Goal: Information Seeking & Learning: Understand process/instructions

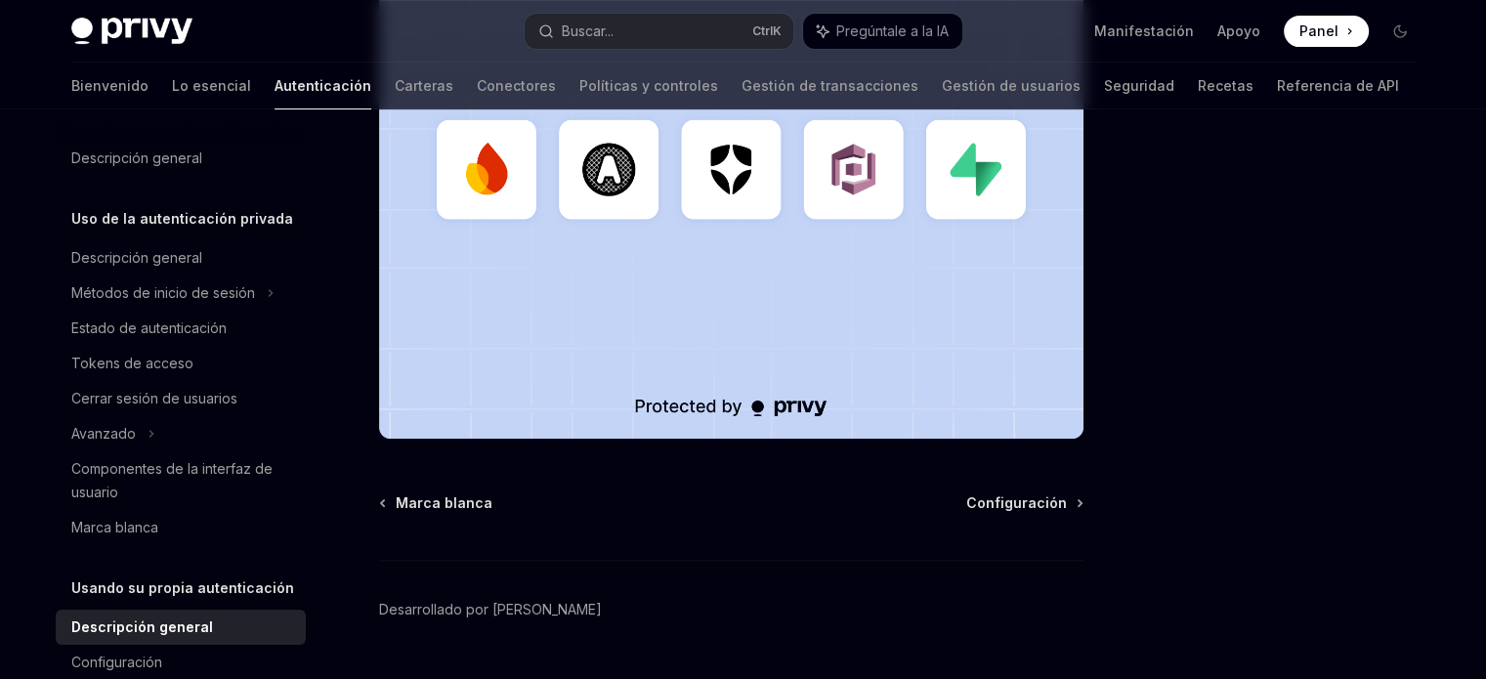
scroll to position [766, 0]
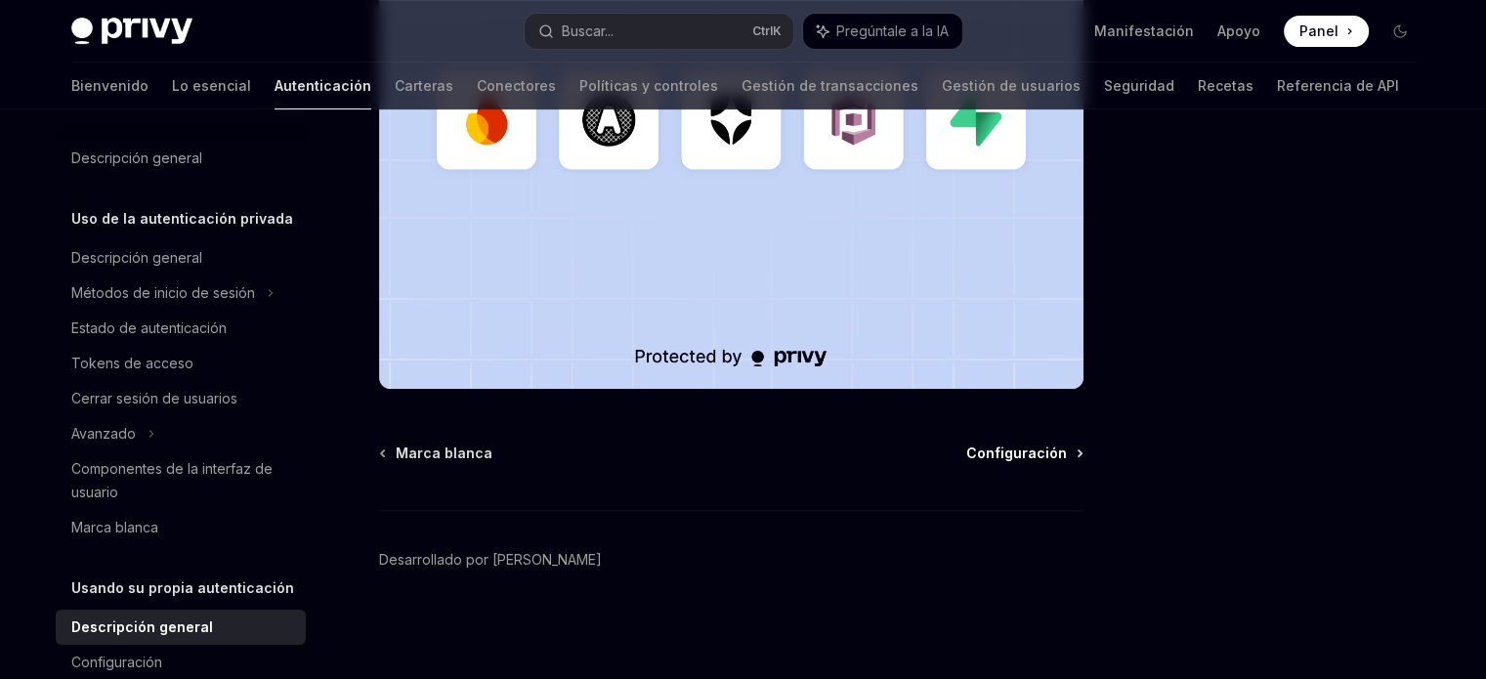
click at [1001, 457] on font "Configuración" at bounding box center [1016, 452] width 101 height 17
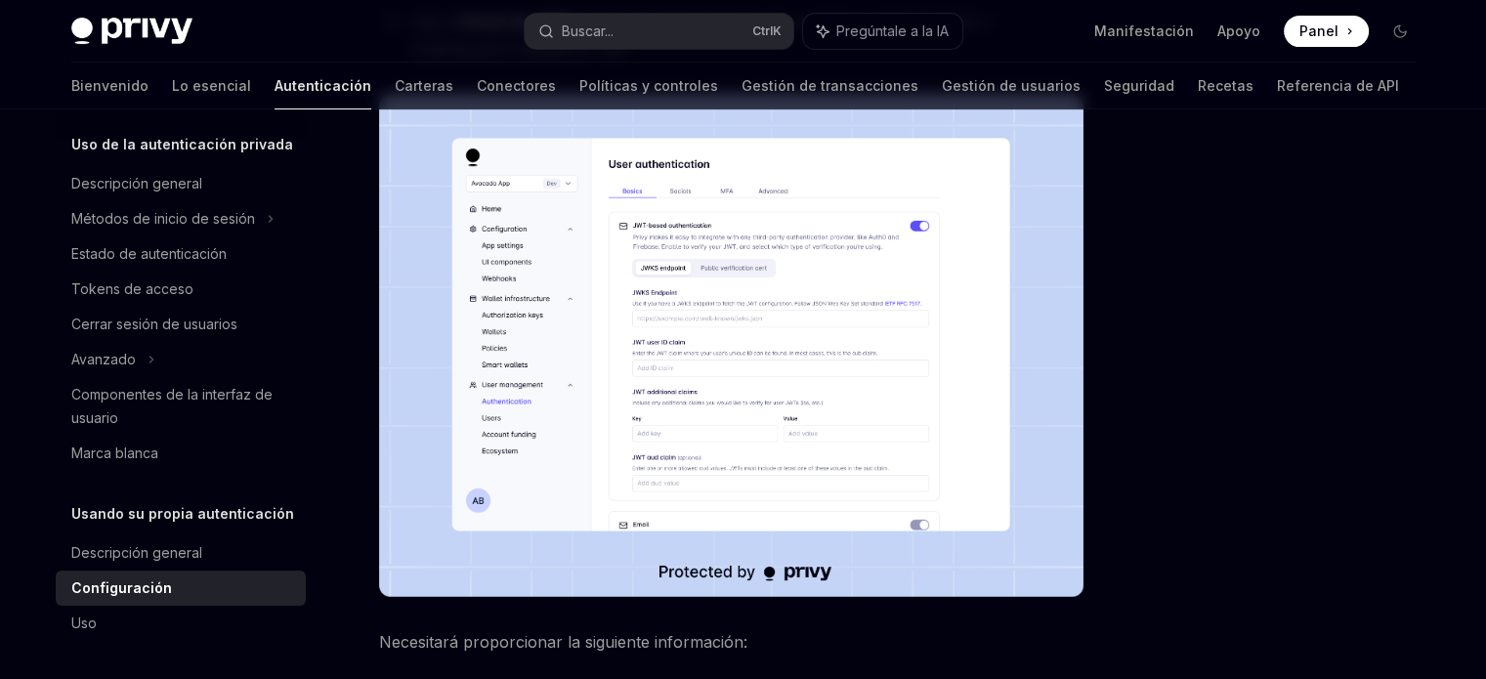
scroll to position [488, 0]
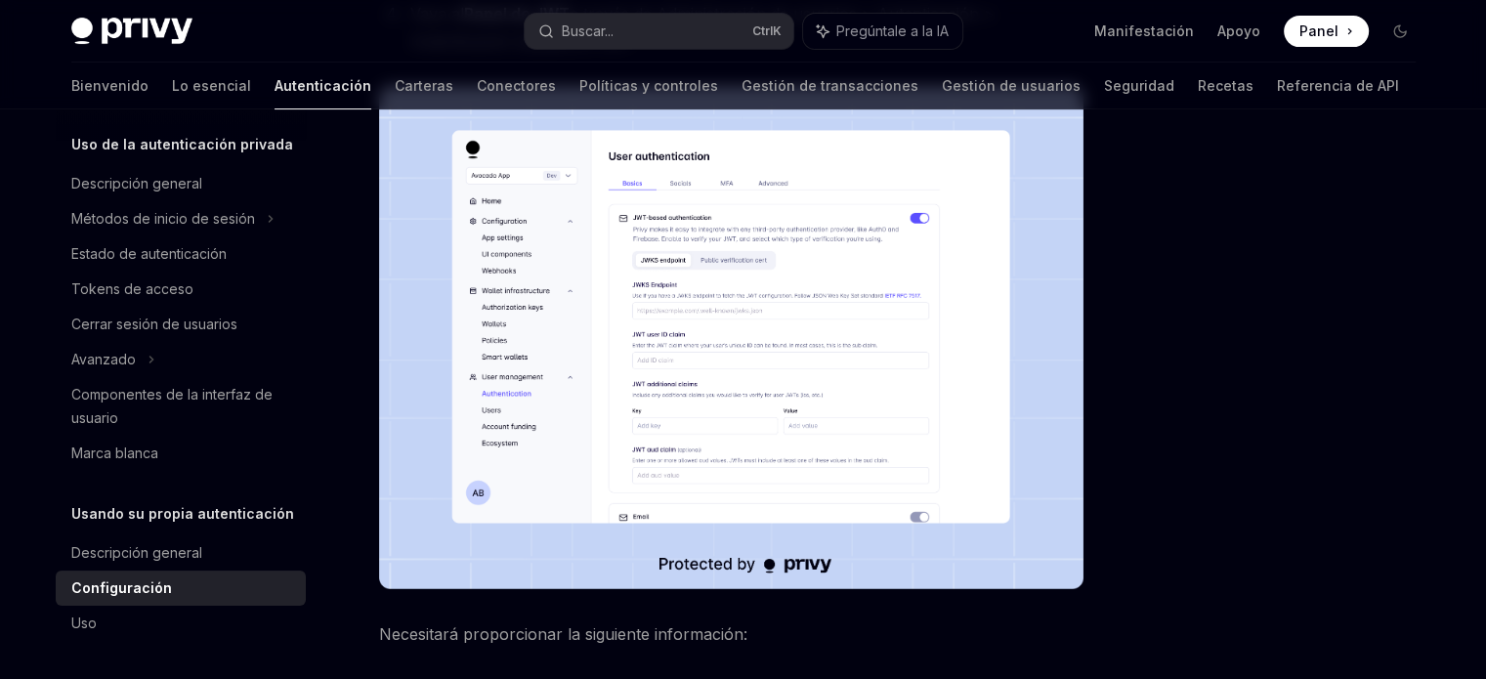
click at [720, 348] on img at bounding box center [731, 337] width 704 height 503
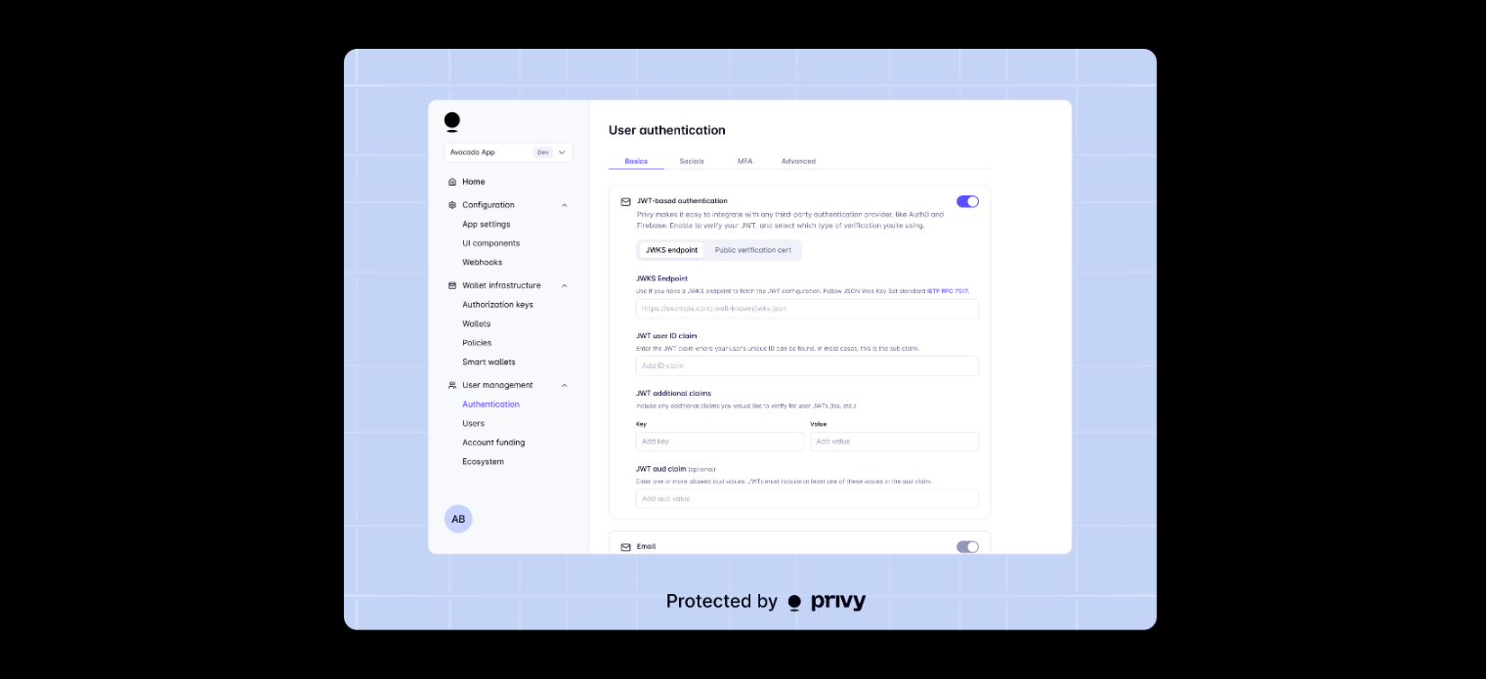
click at [565, 298] on img at bounding box center [751, 339] width 814 height 581
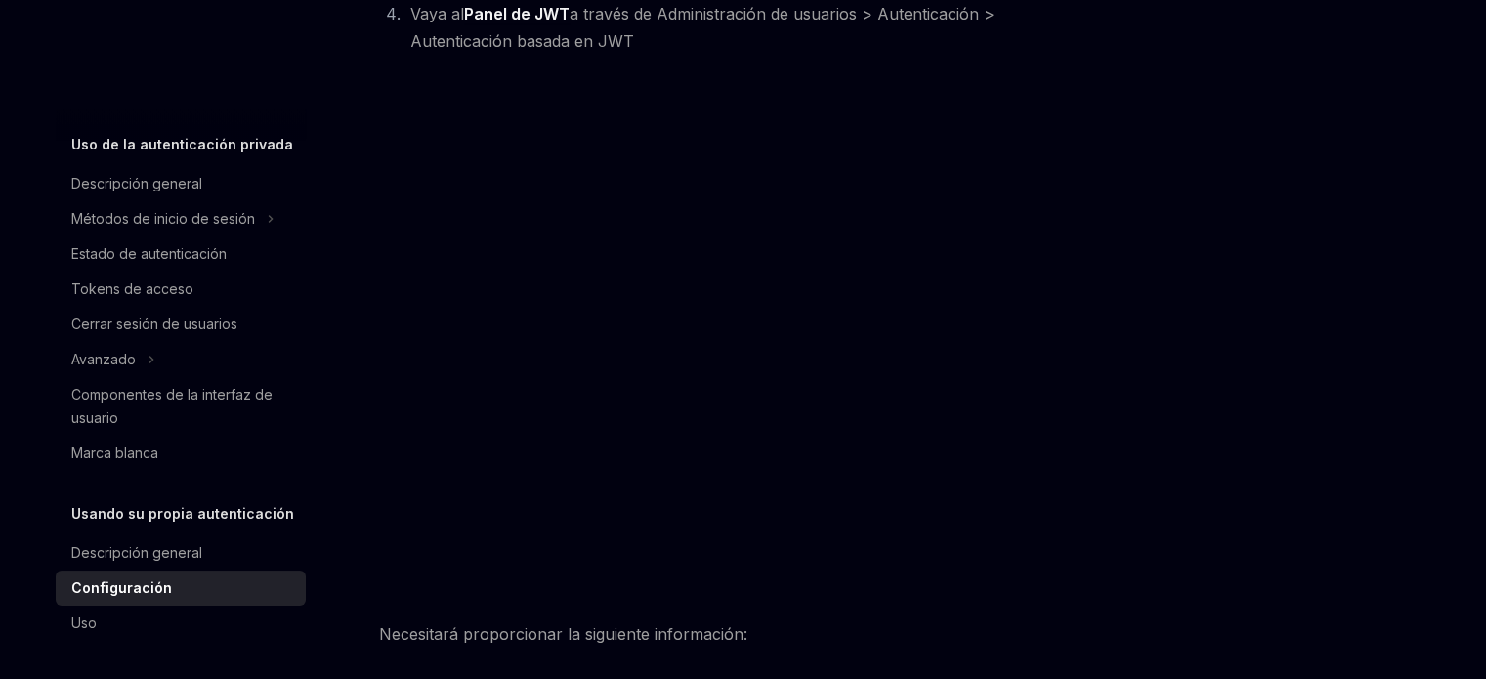
click at [565, 298] on img at bounding box center [731, 337] width 704 height 503
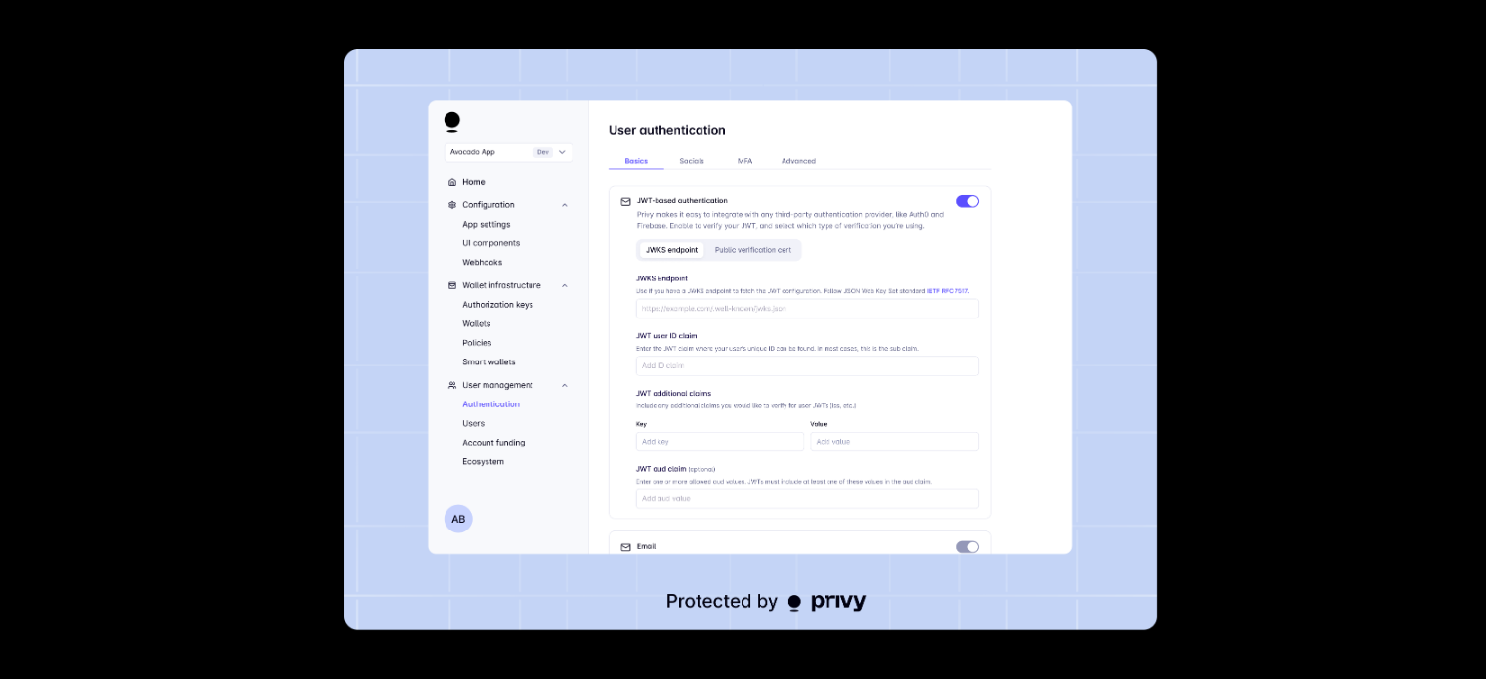
click at [650, 206] on img at bounding box center [751, 339] width 814 height 581
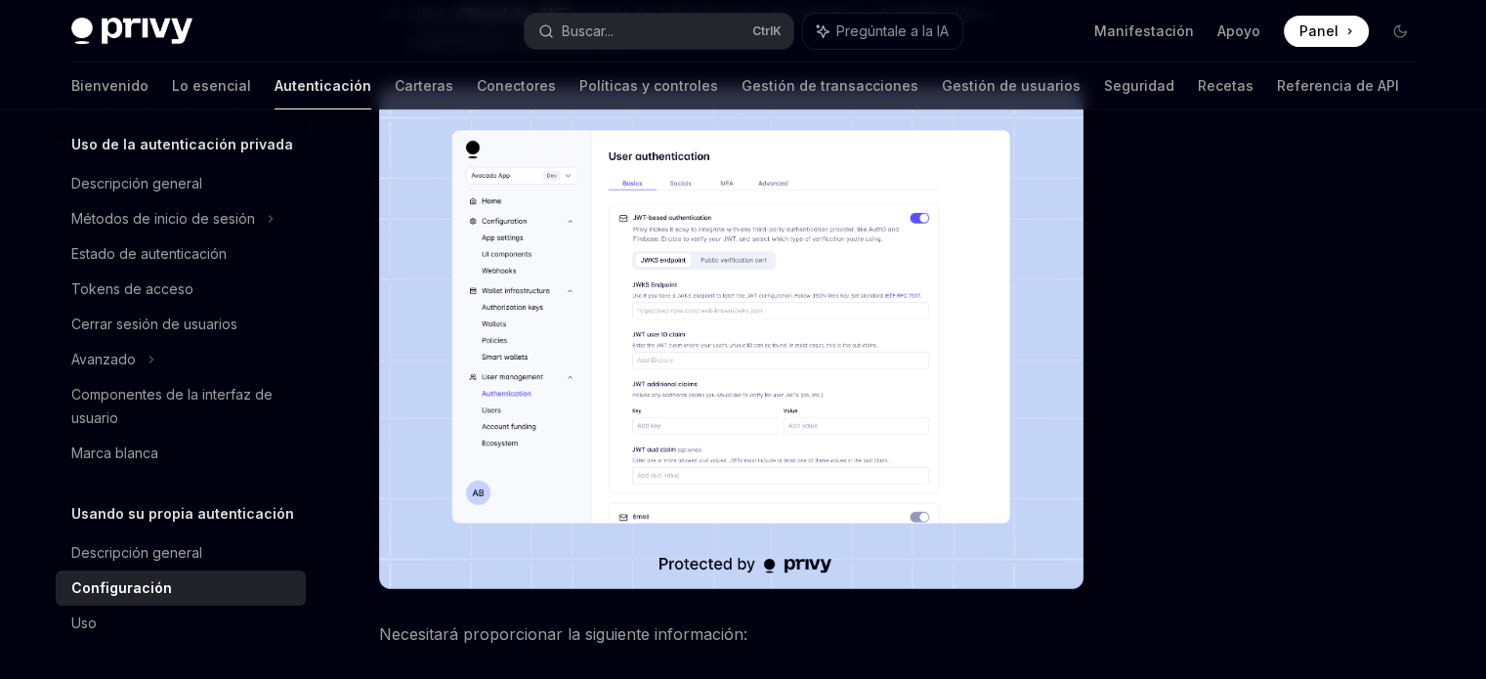
click at [650, 206] on img at bounding box center [731, 337] width 704 height 503
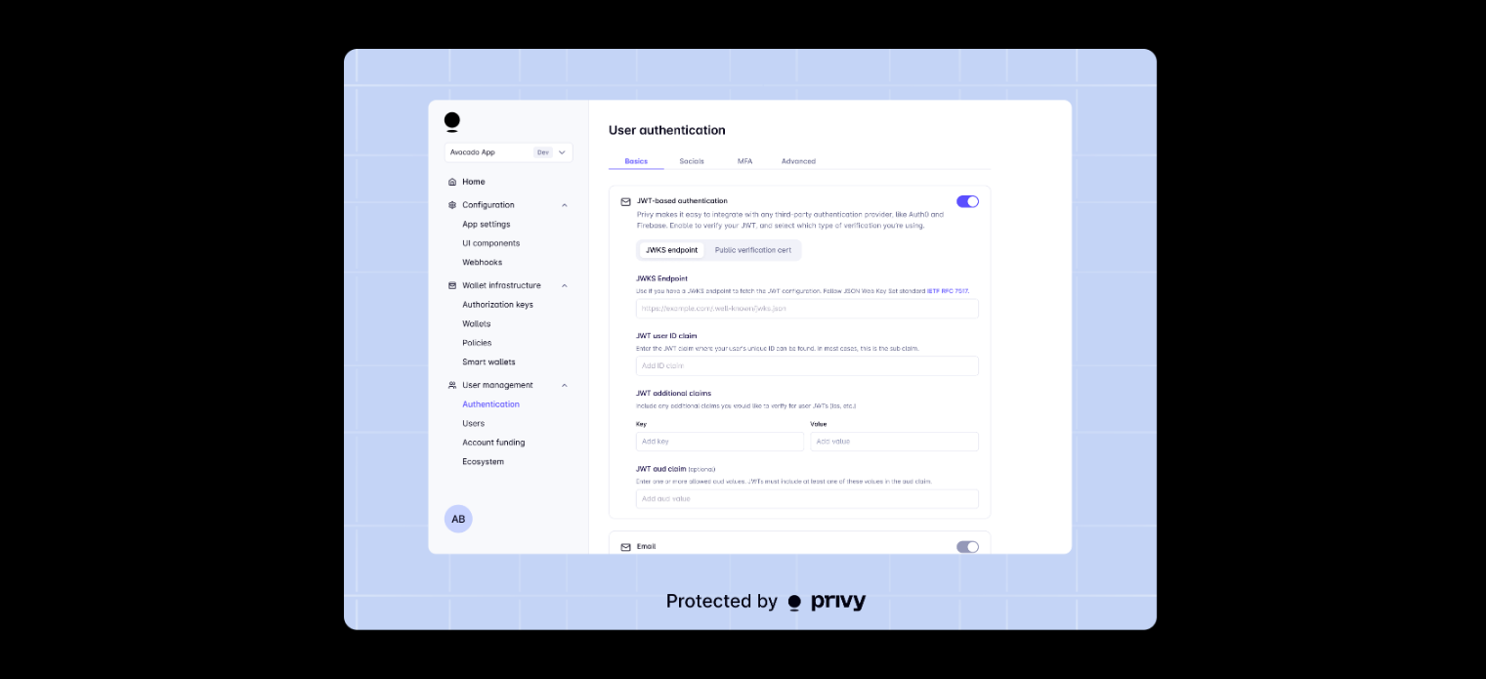
click at [651, 206] on img at bounding box center [751, 339] width 814 height 581
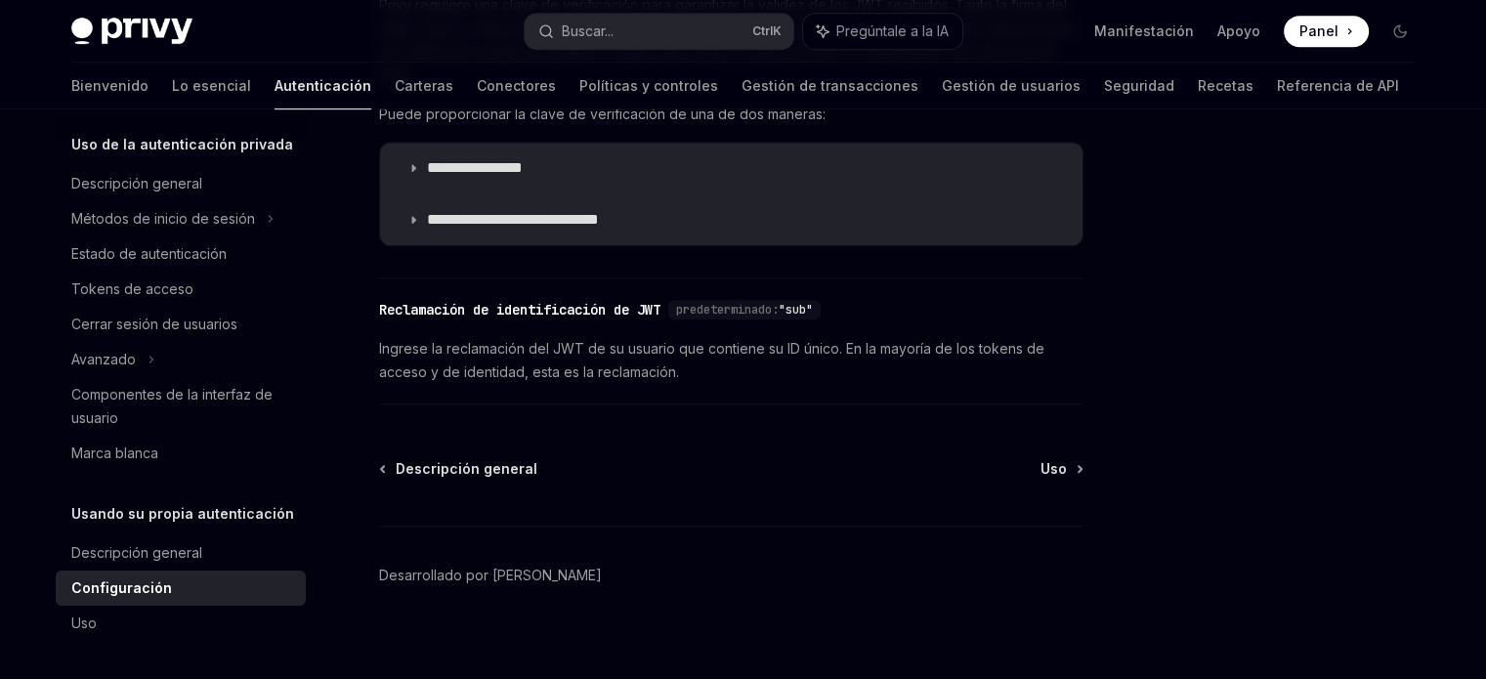
scroll to position [1225, 0]
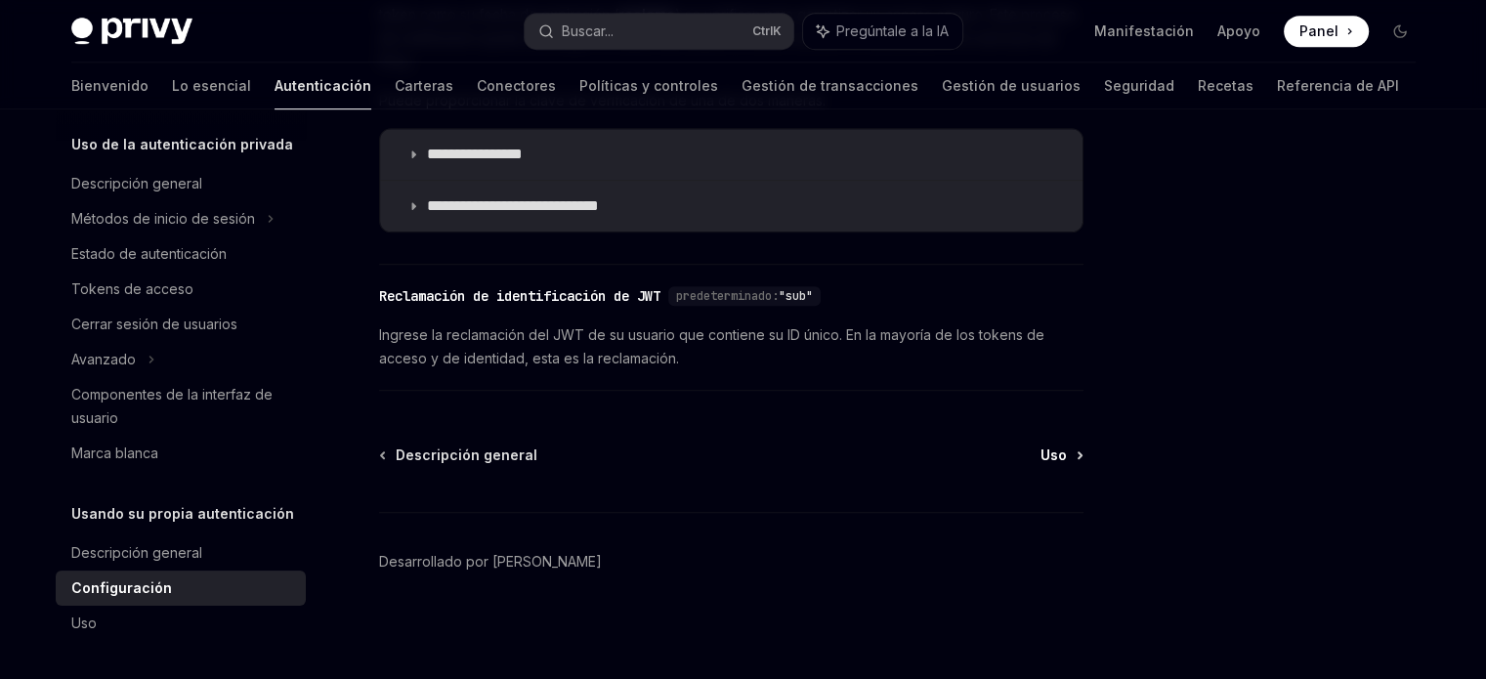
click at [1063, 450] on font "Uso" at bounding box center [1053, 454] width 26 height 17
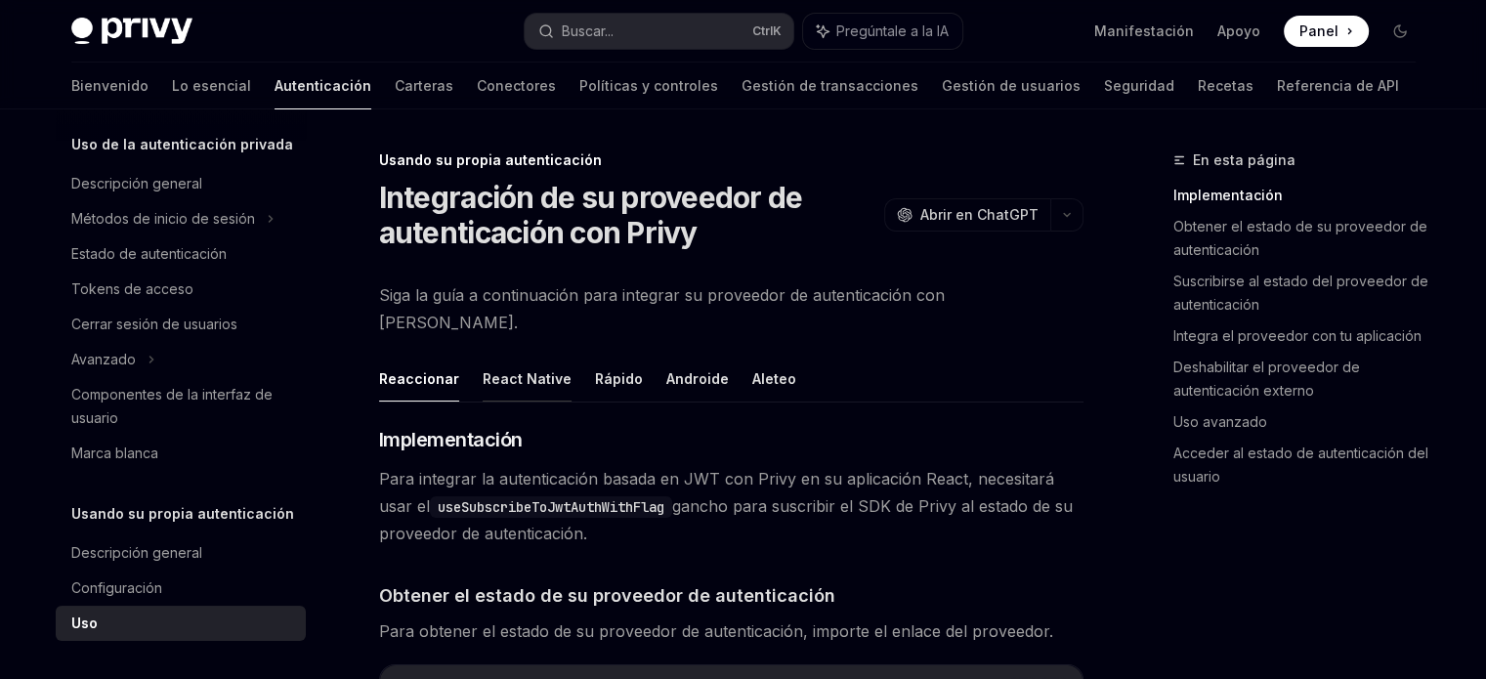
click at [509, 370] on font "React Native" at bounding box center [526, 378] width 89 height 17
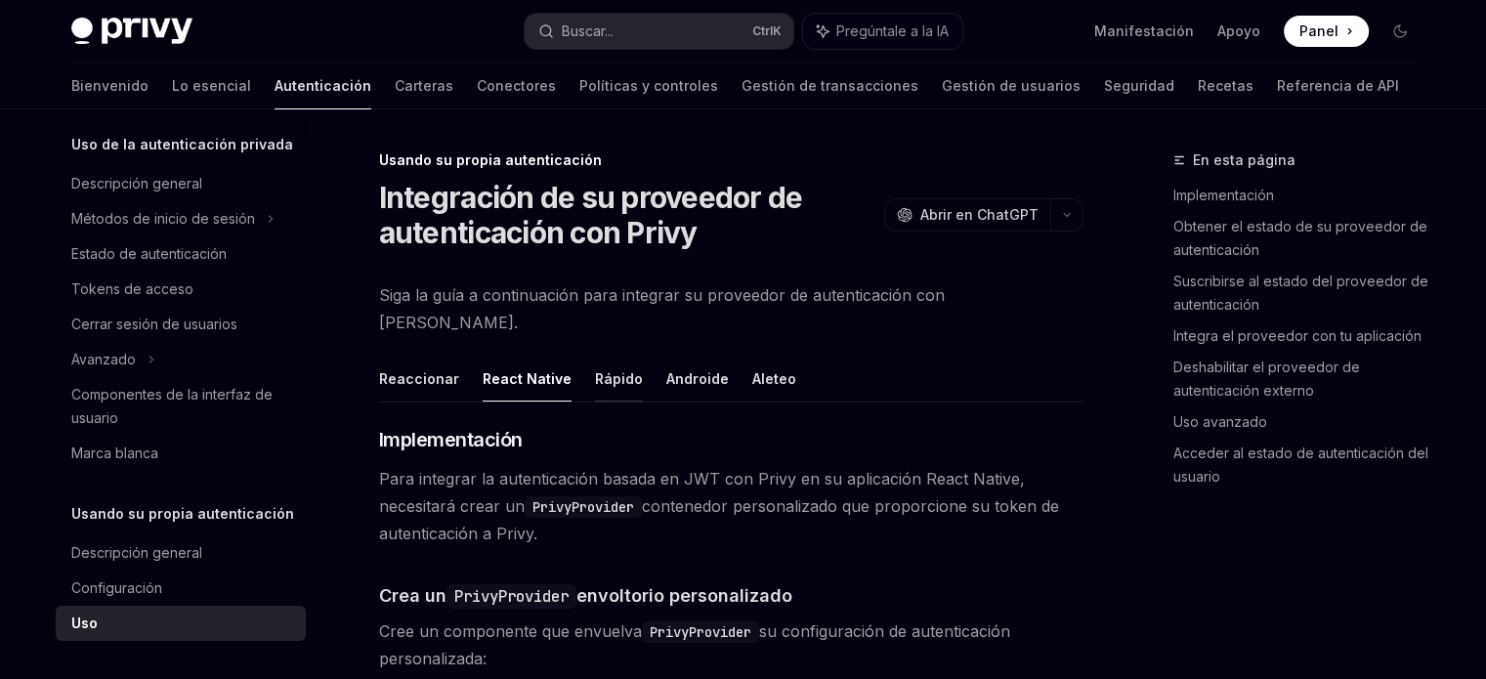
click at [600, 370] on font "Rápido" at bounding box center [619, 378] width 48 height 17
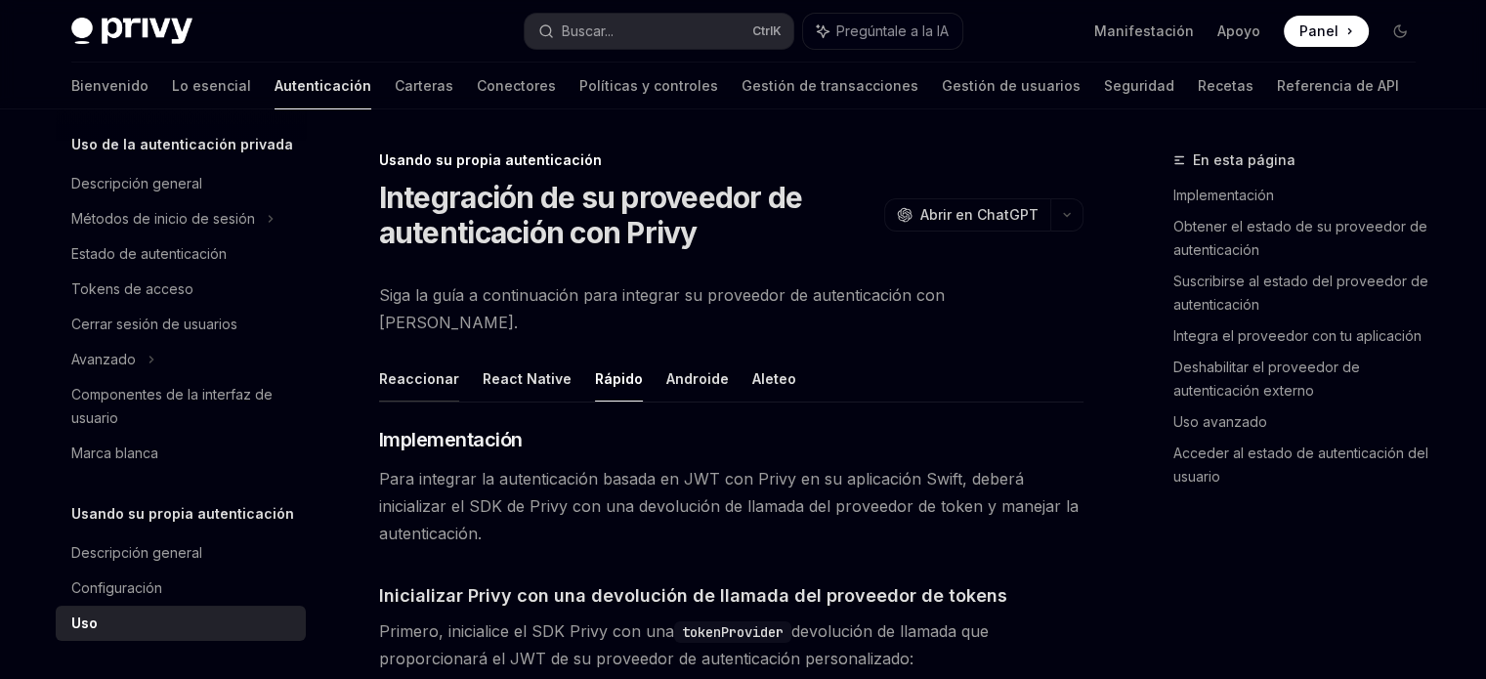
click at [433, 370] on font "Reaccionar" at bounding box center [419, 378] width 80 height 17
type textarea "*"
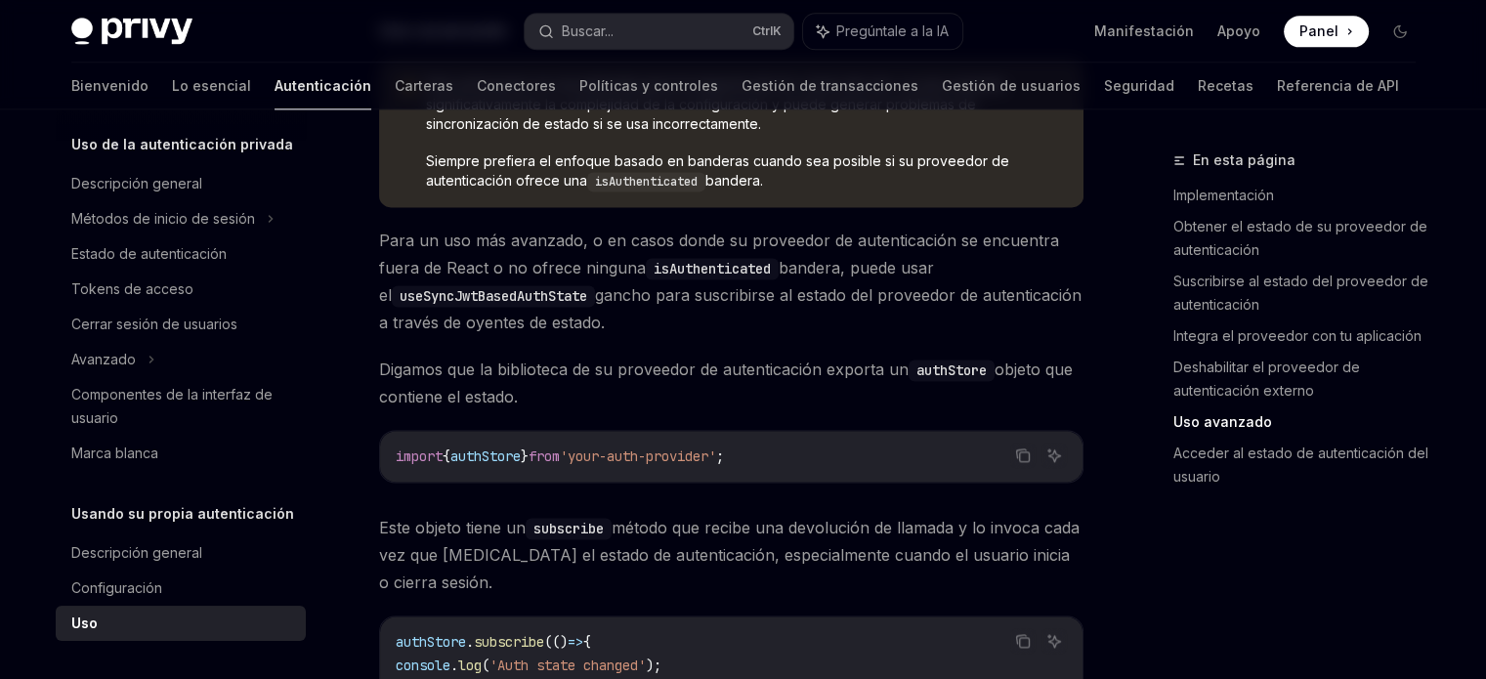
scroll to position [2832, 0]
